Goal: Task Accomplishment & Management: Complete application form

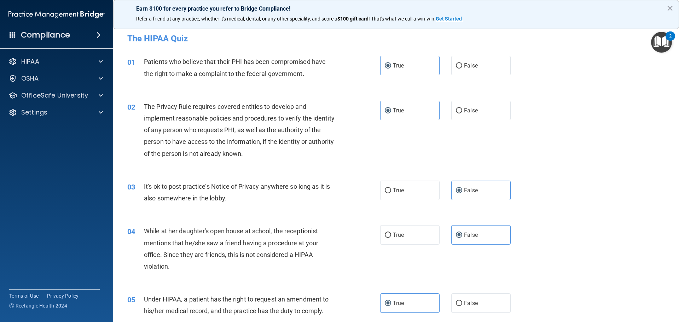
scroll to position [743, 0]
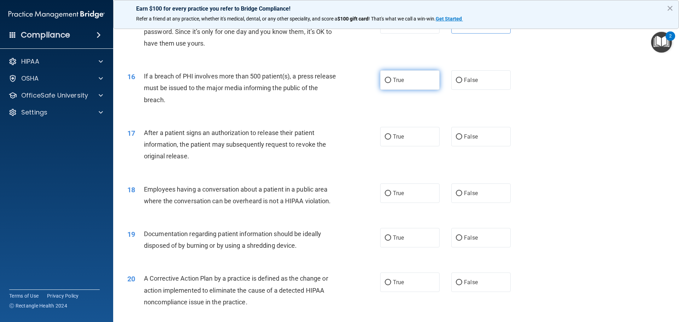
click at [415, 85] on label "True" at bounding box center [409, 79] width 59 height 19
click at [391, 83] on input "True" at bounding box center [388, 80] width 6 height 5
radio input "true"
click at [425, 144] on label "True" at bounding box center [409, 136] width 59 height 19
click at [391, 140] on input "True" at bounding box center [388, 136] width 6 height 5
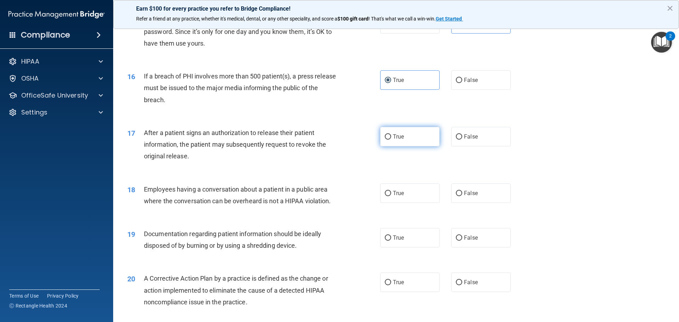
radio input "true"
click at [483, 203] on label "False" at bounding box center [480, 193] width 59 height 19
click at [462, 196] on input "False" at bounding box center [459, 193] width 6 height 5
radio input "true"
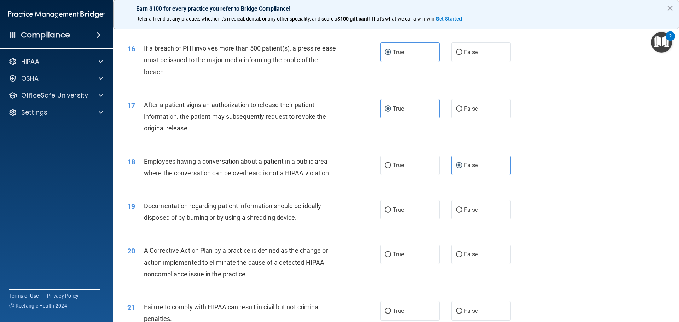
scroll to position [814, 0]
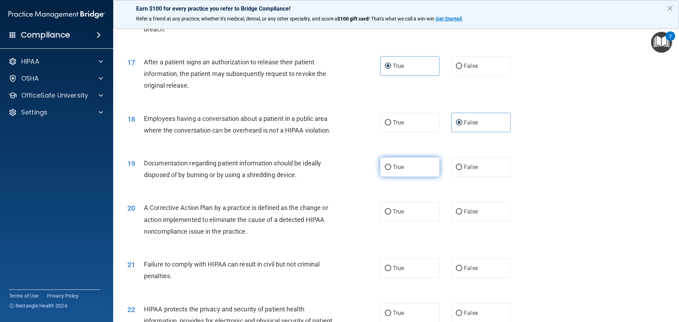
click at [396, 171] on label "True" at bounding box center [409, 166] width 59 height 19
click at [391, 170] on input "True" at bounding box center [388, 167] width 6 height 5
radio input "true"
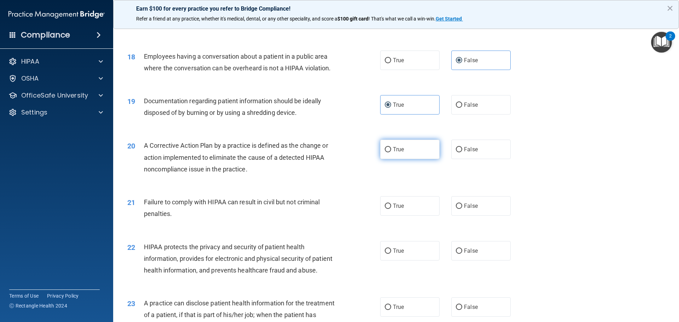
scroll to position [885, 0]
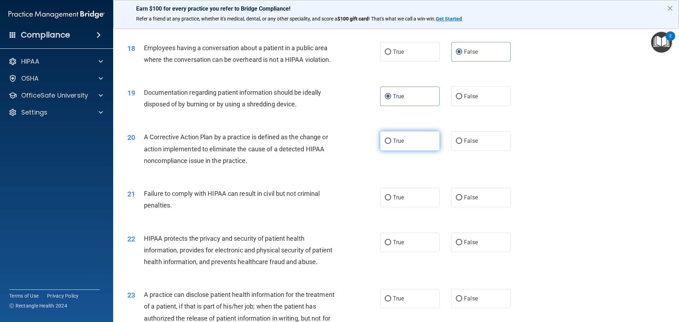
click at [399, 144] on span "True" at bounding box center [398, 141] width 11 height 7
click at [391, 144] on input "True" at bounding box center [388, 141] width 6 height 5
radio input "true"
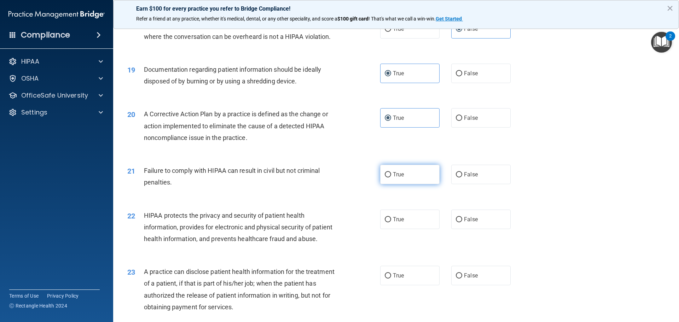
scroll to position [920, 0]
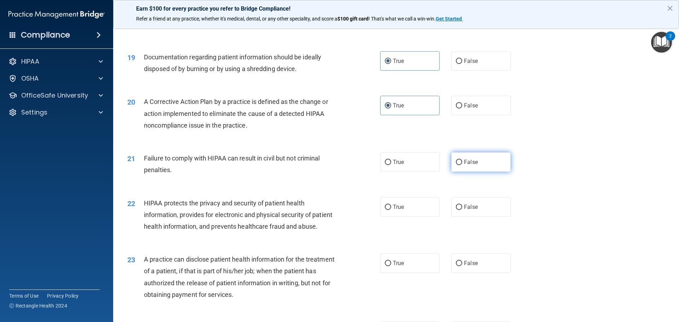
click at [464, 166] on span "False" at bounding box center [471, 162] width 14 height 7
click at [462, 165] on input "False" at bounding box center [459, 162] width 6 height 5
radio input "true"
click at [396, 211] on span "True" at bounding box center [398, 207] width 11 height 7
click at [391, 210] on input "True" at bounding box center [388, 207] width 6 height 5
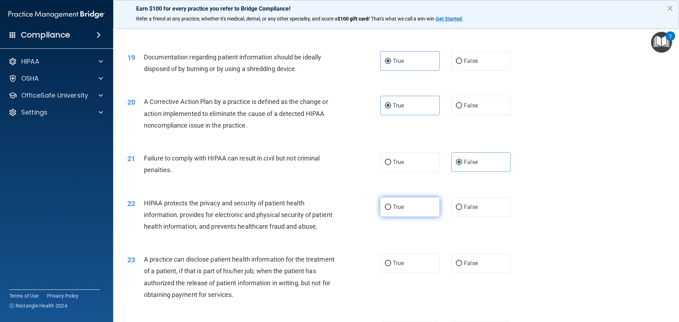
radio input "true"
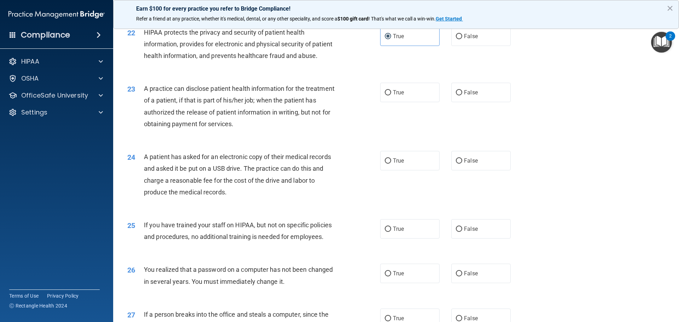
scroll to position [1097, 0]
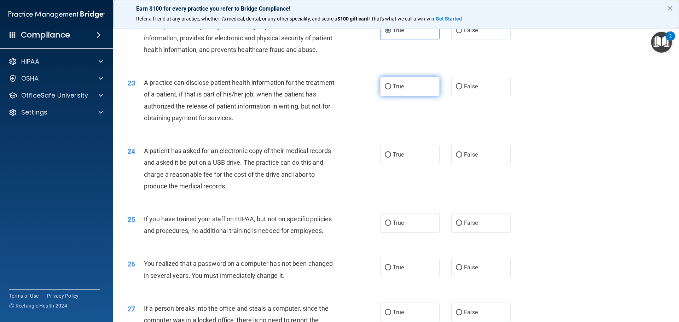
click at [383, 96] on label "True" at bounding box center [409, 86] width 59 height 19
click at [385, 90] on input "True" at bounding box center [388, 86] width 6 height 5
radio input "true"
click at [465, 158] on span "False" at bounding box center [471, 154] width 14 height 7
click at [462, 158] on input "False" at bounding box center [459, 154] width 6 height 5
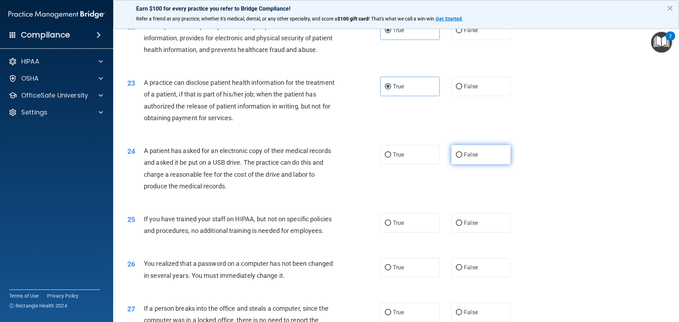
radio input "true"
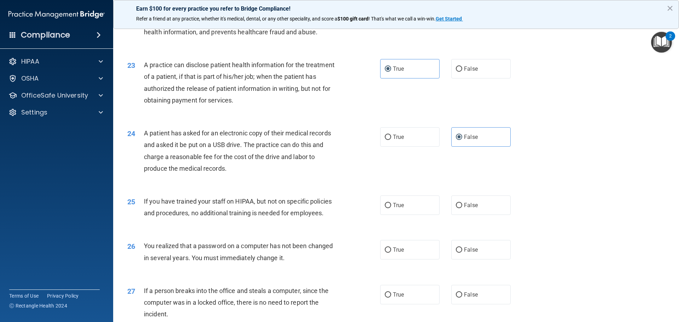
scroll to position [1132, 0]
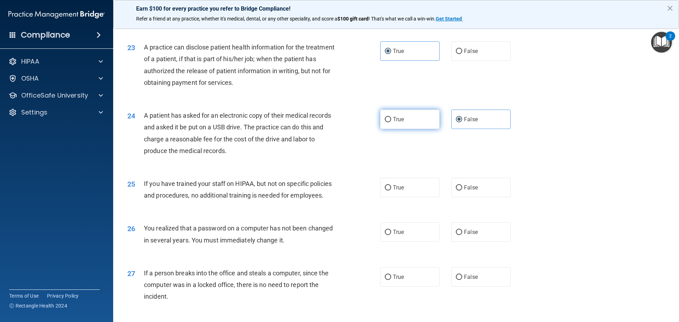
click at [410, 129] on label "True" at bounding box center [409, 119] width 59 height 19
click at [391, 122] on input "True" at bounding box center [388, 119] width 6 height 5
radio input "true"
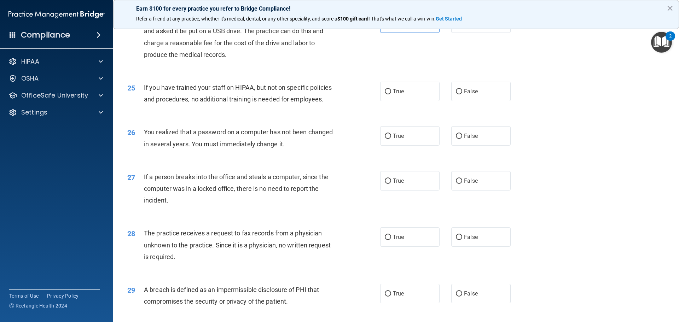
scroll to position [1238, 0]
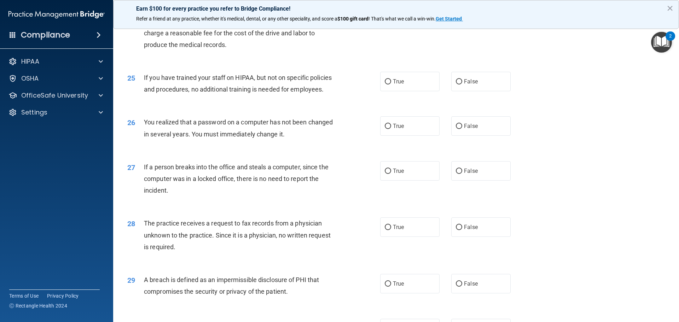
click at [462, 23] on label "False" at bounding box center [480, 13] width 59 height 19
click at [462, 16] on input "False" at bounding box center [459, 13] width 6 height 5
radio input "true"
radio input "false"
click at [466, 91] on label "False" at bounding box center [480, 81] width 59 height 19
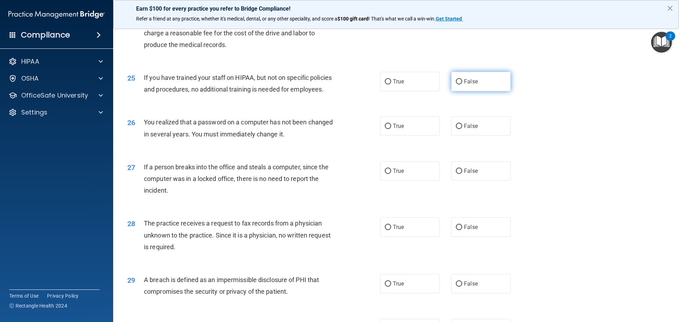
click at [462, 85] on input "False" at bounding box center [459, 81] width 6 height 5
radio input "true"
click at [393, 129] on span "True" at bounding box center [398, 126] width 11 height 7
click at [391, 129] on input "True" at bounding box center [388, 126] width 6 height 5
radio input "true"
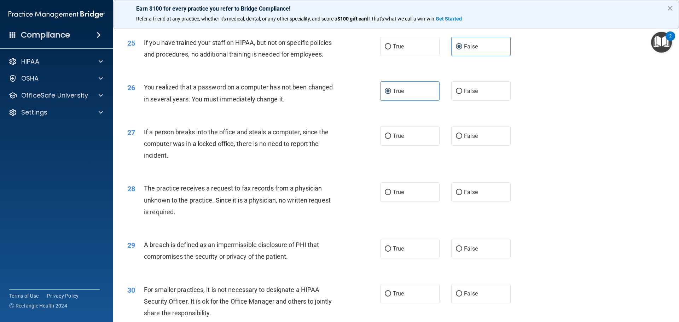
scroll to position [1274, 0]
click at [484, 145] on label "False" at bounding box center [480, 135] width 59 height 19
click at [462, 139] on input "False" at bounding box center [459, 135] width 6 height 5
radio input "true"
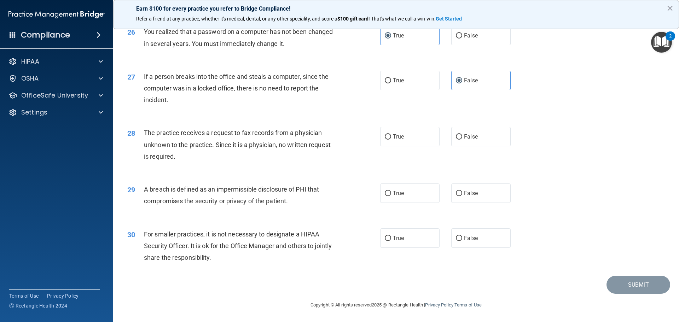
scroll to position [1344, 0]
click at [474, 140] on span "False" at bounding box center [471, 136] width 14 height 7
click at [462, 140] on input "False" at bounding box center [459, 136] width 6 height 5
radio input "true"
click at [412, 203] on label "True" at bounding box center [409, 193] width 59 height 19
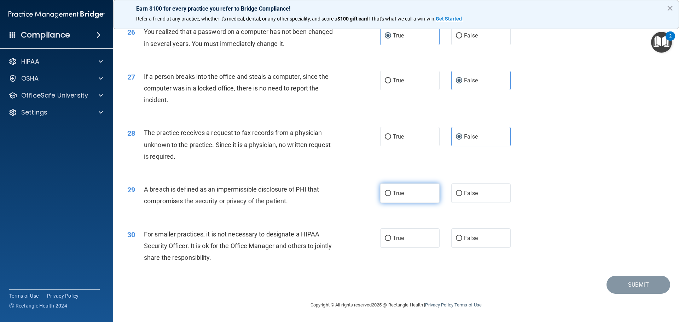
click at [391, 196] on input "True" at bounding box center [388, 193] width 6 height 5
radio input "true"
click at [469, 242] on span "False" at bounding box center [471, 238] width 14 height 7
click at [462, 241] on input "False" at bounding box center [459, 238] width 6 height 5
radio input "true"
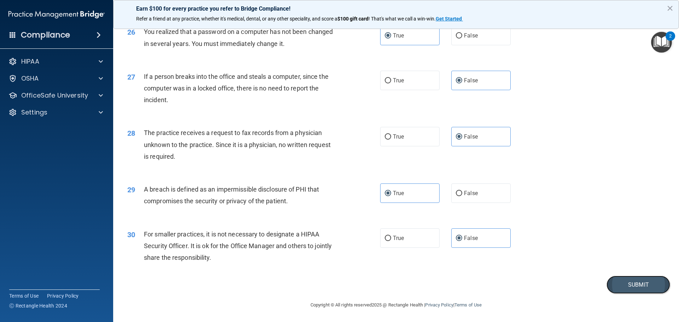
click at [659, 294] on button "Submit" at bounding box center [639, 285] width 64 height 18
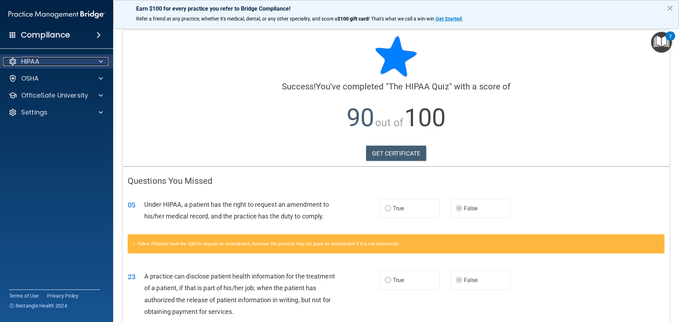
click at [72, 57] on div "HIPAA" at bounding box center [47, 61] width 88 height 8
click at [31, 64] on p "HIPAA" at bounding box center [30, 61] width 18 height 8
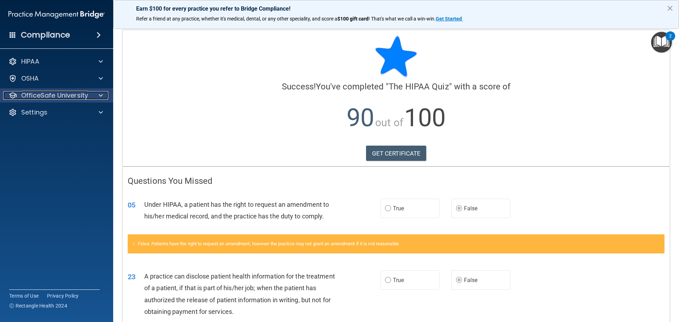
click at [43, 98] on p "OfficeSafe University" at bounding box center [54, 95] width 67 height 8
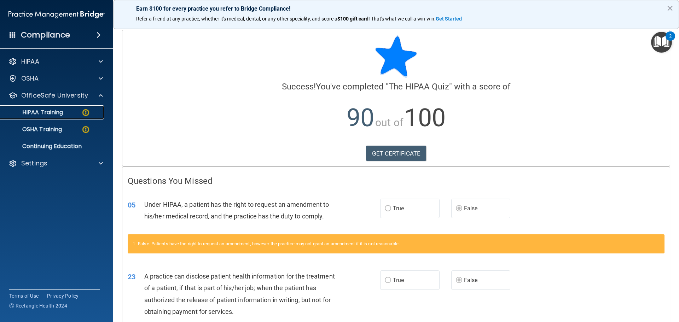
click at [62, 111] on p "HIPAA Training" at bounding box center [34, 112] width 58 height 7
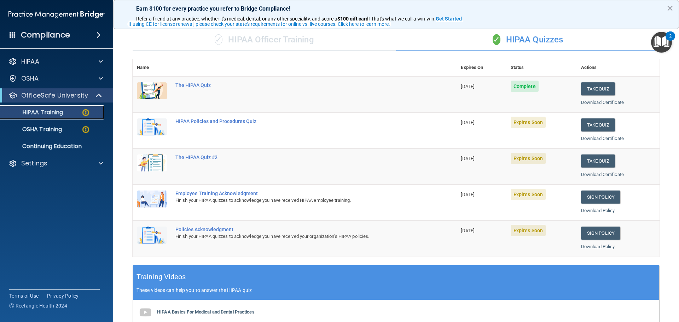
scroll to position [35, 0]
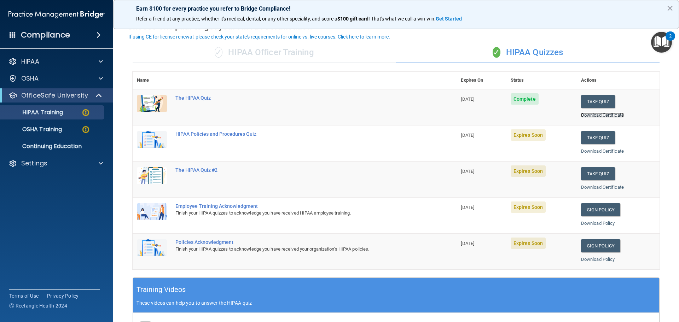
click at [593, 116] on link "Download Certificate" at bounding box center [602, 115] width 43 height 5
click at [592, 139] on button "Take Quiz" at bounding box center [598, 137] width 34 height 13
